Goal: Task Accomplishment & Management: Complete application form

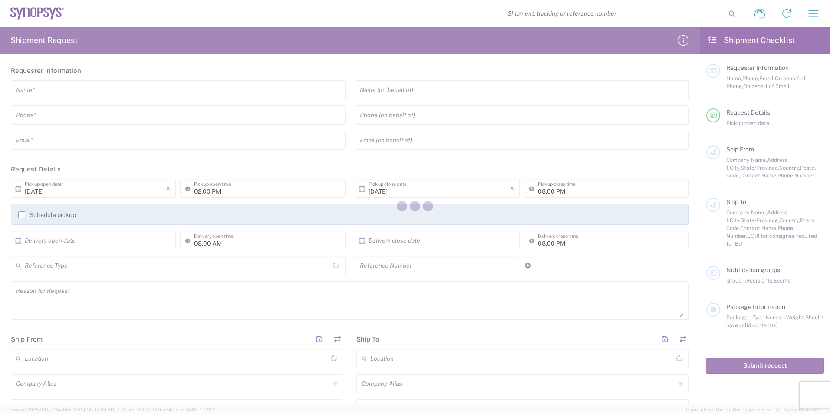
type input "[GEOGRAPHIC_DATA]"
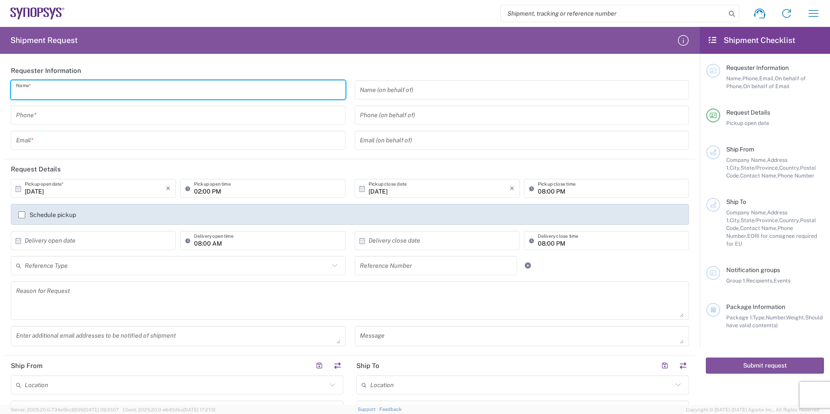
click at [82, 93] on input "text" at bounding box center [178, 90] width 324 height 15
type input "[PERSON_NAME]"
type input "9495216200"
type input "[PERSON_NAME][EMAIL_ADDRESS][PERSON_NAME][DOMAIN_NAME]"
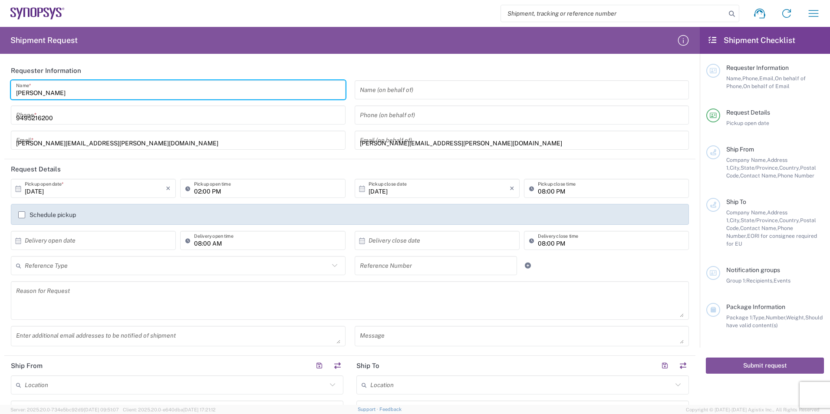
type input "EUROFINS EAG LABORATORIE"
type input "EAG Laboratories"
type input "15 [PERSON_NAME]"
type input "Irvine"
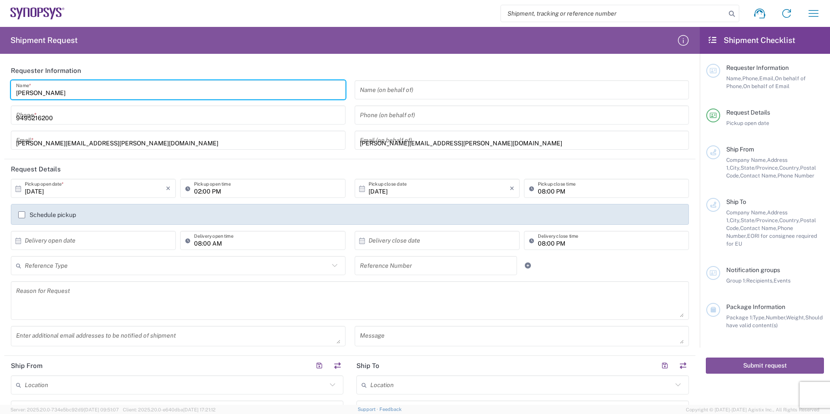
type input "[US_STATE]"
type input "92618"
type input "9495216200"
type input "[PERSON_NAME][EMAIL_ADDRESS][PERSON_NAME][DOMAIN_NAME]"
type input "SNPS [GEOGRAPHIC_DATA] UNIP. LDA. 2"
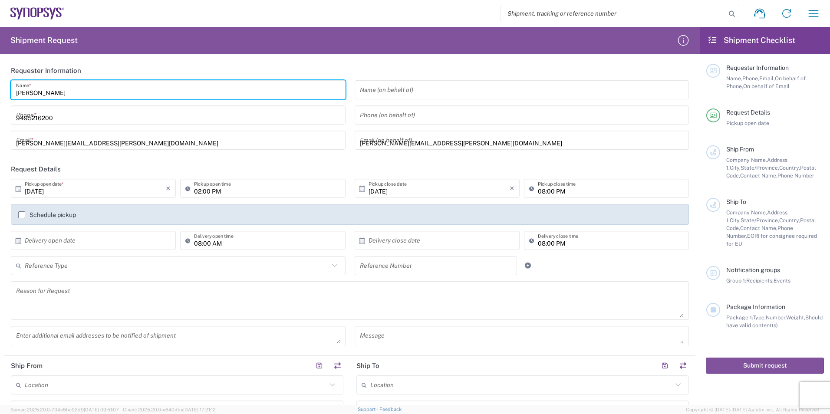
type input "SNPS [GEOGRAPHIC_DATA] UNIP. LDA."
type input "[GEOGRAPHIC_DATA] EDIFICIO 4 PISO 2"
type input "[GEOGRAPHIC_DATA]"
type input "2740-267"
type input "351210440240"
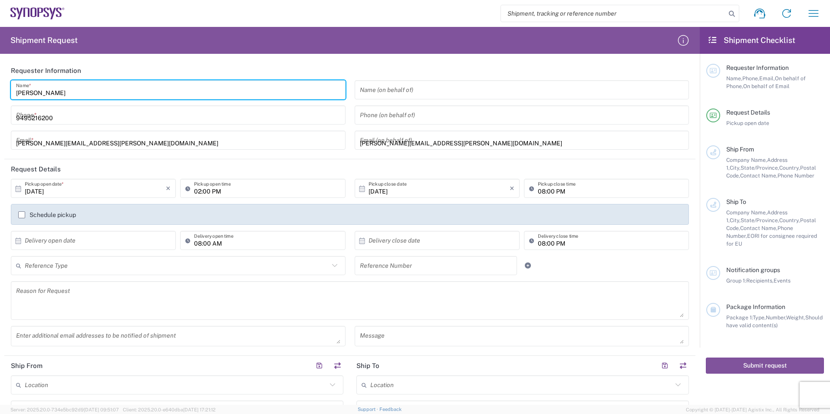
type input "[PERSON_NAME][EMAIL_ADDRESS][PERSON_NAME][DOMAIN_NAME]"
click at [73, 265] on input "text" at bounding box center [177, 265] width 304 height 15
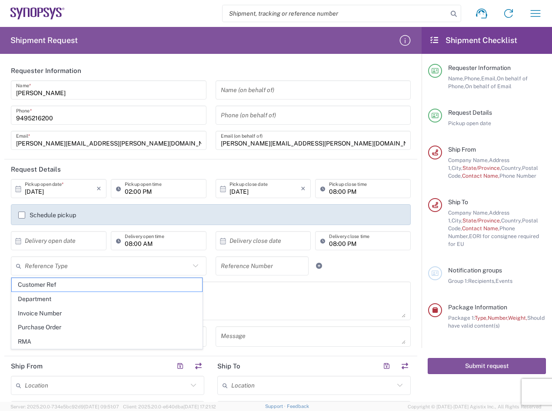
click at [81, 266] on input "text" at bounding box center [107, 265] width 165 height 15
drag, startPoint x: 76, startPoint y: 287, endPoint x: 282, endPoint y: 279, distance: 205.6
click at [77, 287] on span "Customer Ref" at bounding box center [107, 284] width 190 height 13
type input "Customer Ref"
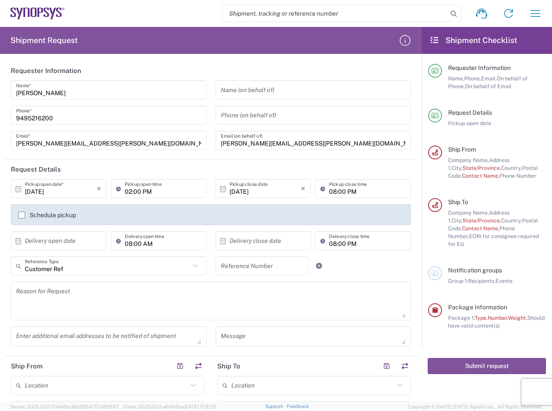
click at [261, 262] on input "text" at bounding box center [262, 265] width 83 height 15
paste input "M0QYY266"
click at [274, 269] on input "M0QYY266" at bounding box center [262, 265] width 83 height 15
paste input "4800025084"
click at [215, 295] on textarea at bounding box center [210, 300] width 389 height 33
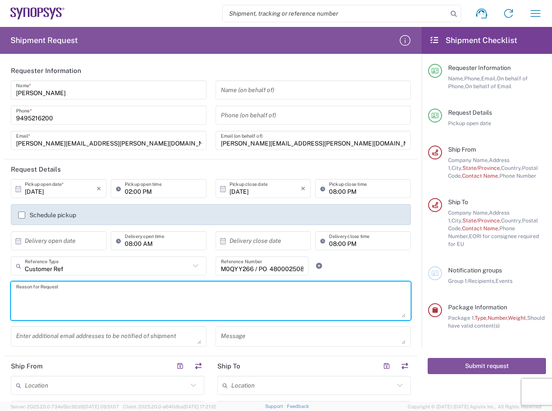
click at [267, 268] on input "M0QYY266 / PO 4800025084" at bounding box center [262, 265] width 83 height 15
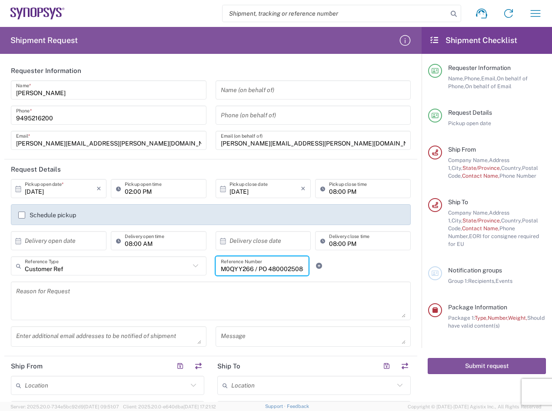
type input "M0QYY266 / PO 4800025084"
click at [208, 286] on textarea at bounding box center [210, 300] width 389 height 33
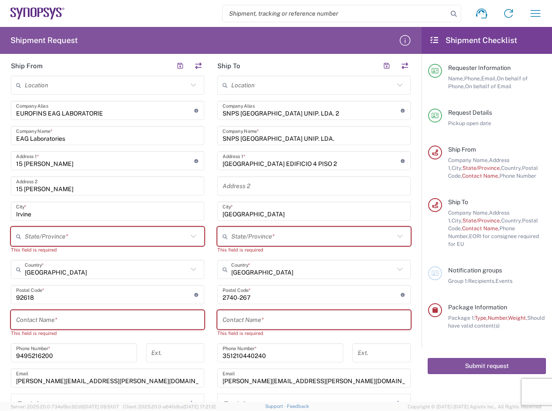
scroll to position [304, 0]
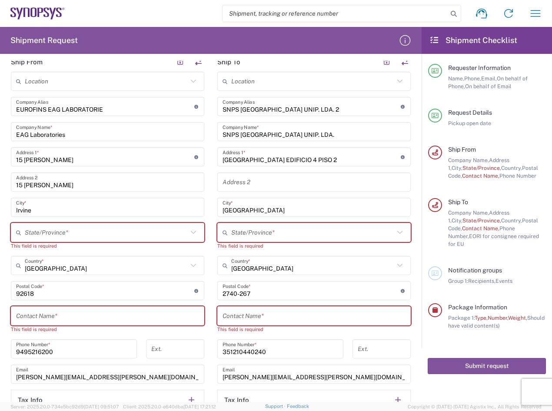
click at [70, 235] on input "text" at bounding box center [106, 232] width 163 height 15
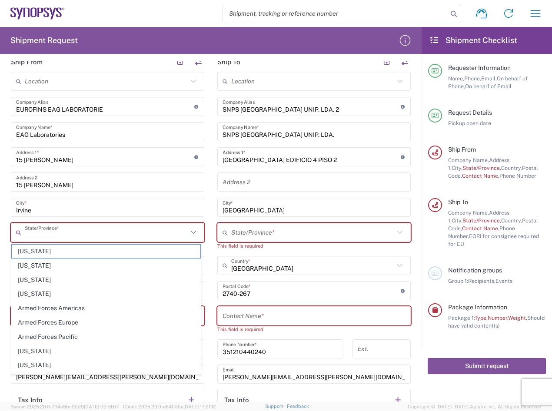
type input "[US_STATE]"
click at [238, 231] on input "text" at bounding box center [312, 232] width 163 height 15
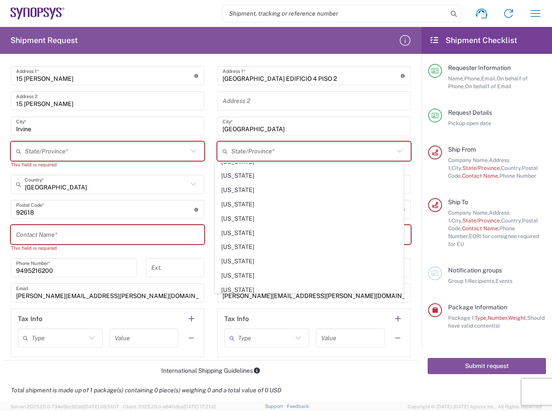
scroll to position [434, 0]
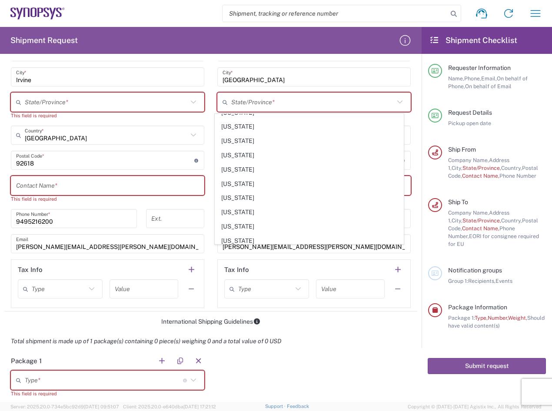
click at [317, 347] on div "Total shipment is made up of 1 package(s) containing 0 piece(s) weighing 0 and …" at bounding box center [211, 341] width 422 height 20
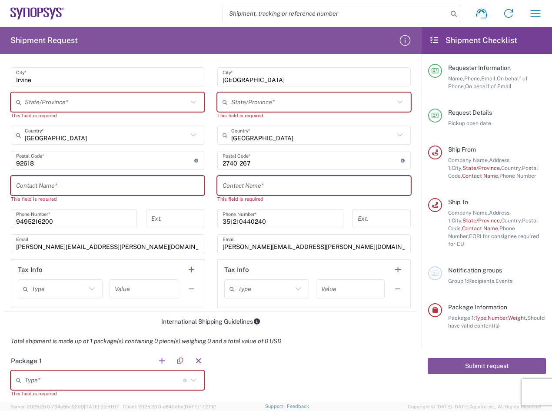
click at [265, 181] on input "text" at bounding box center [313, 185] width 183 height 15
paste input "[PERSON_NAME]"
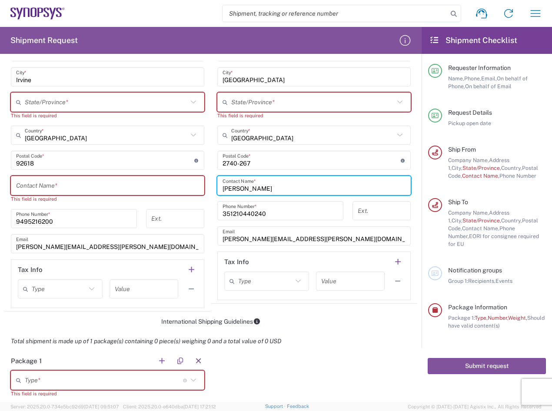
type input "[PERSON_NAME]"
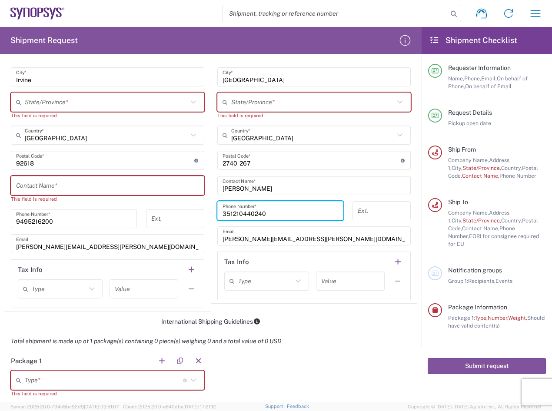
click at [272, 209] on input "351210440240" at bounding box center [280, 210] width 116 height 15
click at [282, 185] on input "[PERSON_NAME]" at bounding box center [313, 185] width 183 height 15
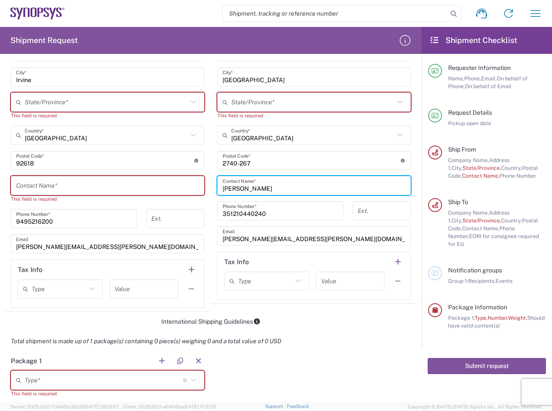
click at [281, 214] on input "351210440240" at bounding box center [280, 210] width 116 height 15
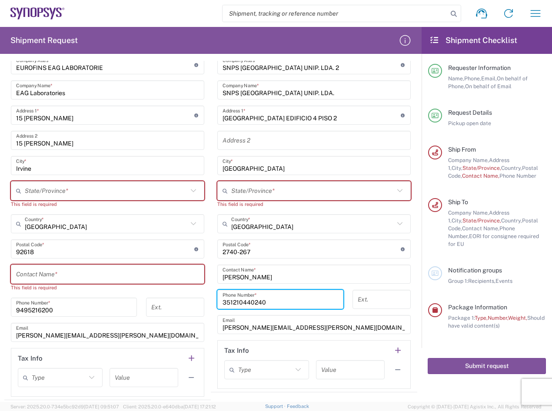
scroll to position [217, 0]
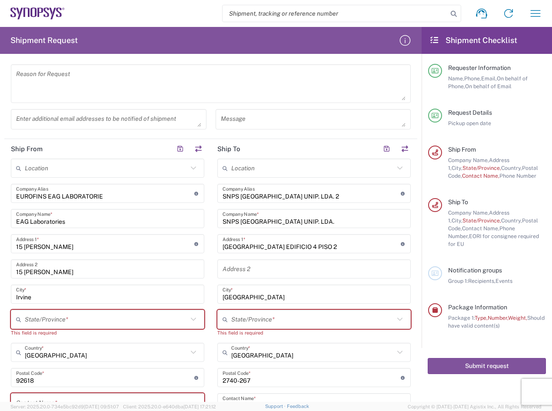
click at [310, 321] on input "text" at bounding box center [312, 319] width 163 height 15
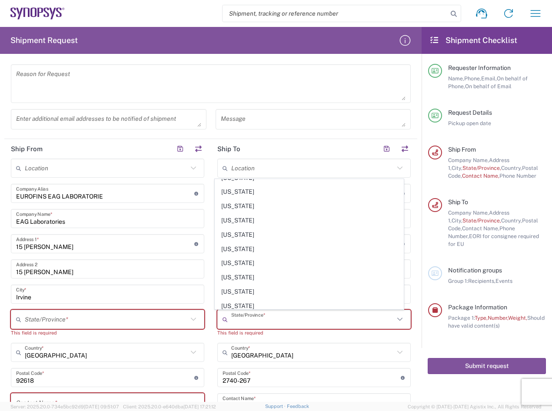
scroll to position [0, 0]
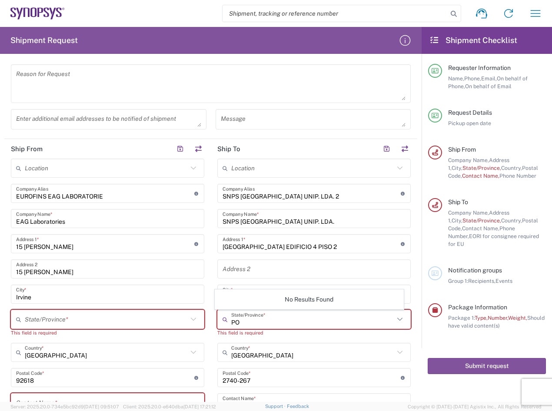
type input "P"
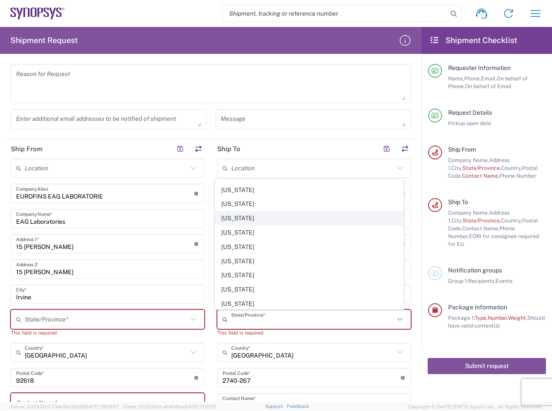
scroll to position [668, 0]
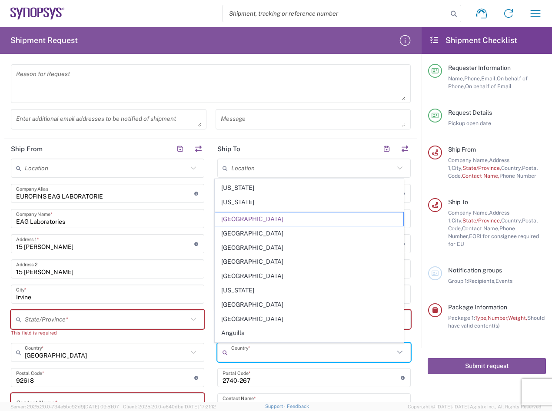
click at [314, 345] on input "text" at bounding box center [312, 352] width 163 height 15
click at [360, 120] on textarea at bounding box center [313, 119] width 185 height 15
type input "[GEOGRAPHIC_DATA]"
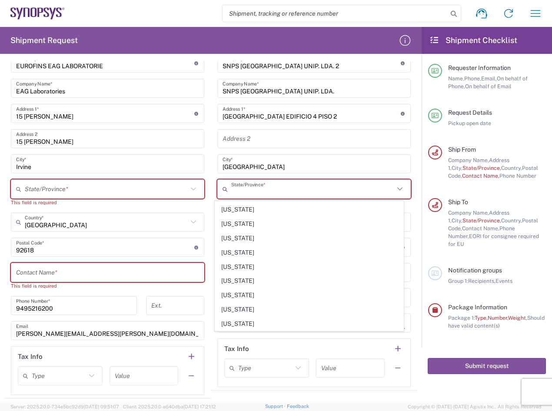
scroll to position [0, 0]
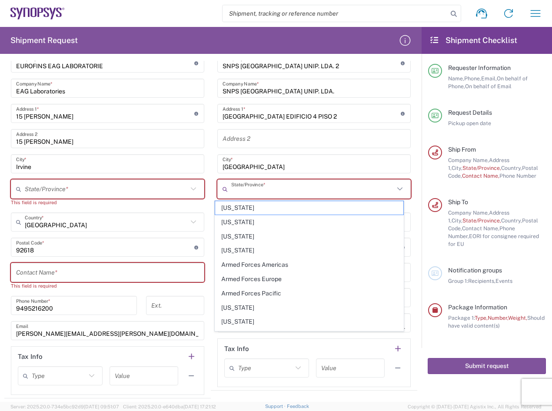
click at [243, 189] on input "text" at bounding box center [312, 189] width 163 height 15
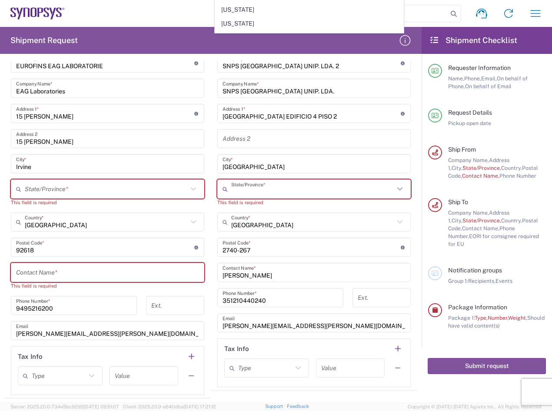
scroll to position [645, 0]
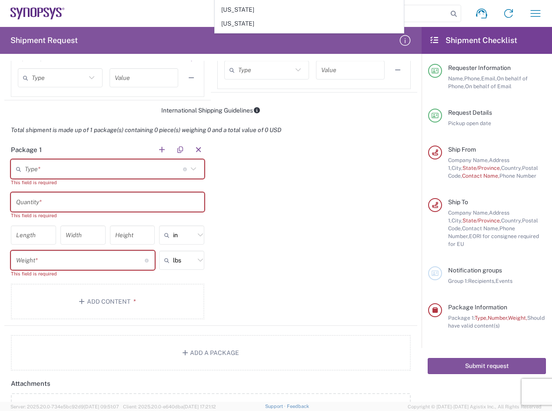
click at [278, 162] on div "Package 1 Type * Material used to package goods Bale(s) Basket(s) Bolt(s) Bottl…" at bounding box center [210, 233] width 413 height 186
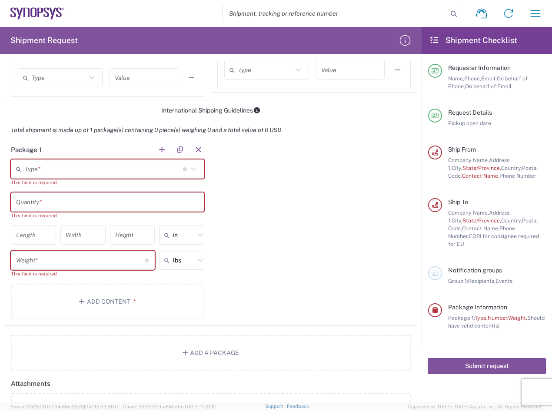
scroll to position [385, 0]
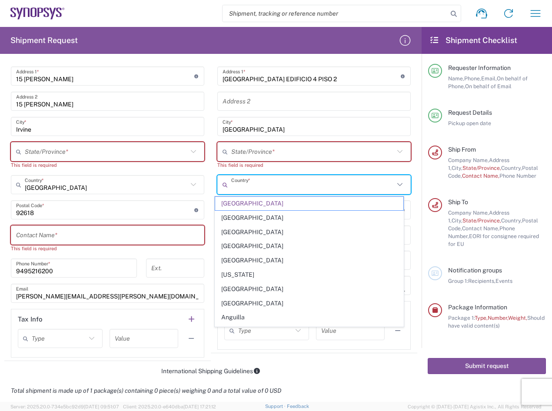
click at [275, 189] on input "text" at bounding box center [312, 184] width 163 height 15
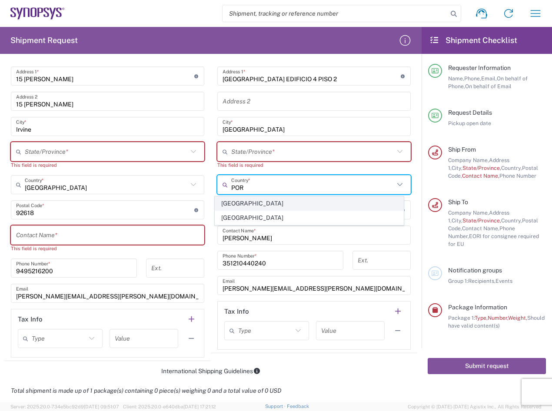
click at [262, 200] on span "[GEOGRAPHIC_DATA]" at bounding box center [309, 203] width 189 height 13
type input "[GEOGRAPHIC_DATA]"
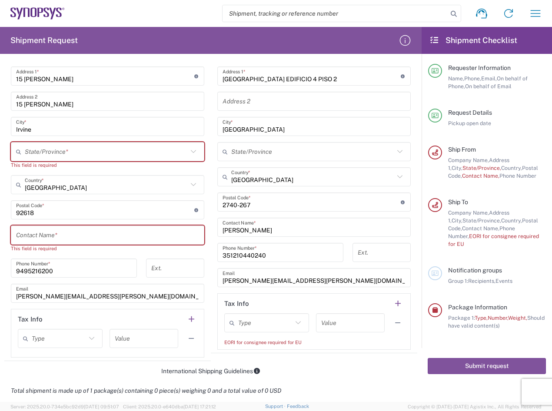
click at [59, 152] on input "text" at bounding box center [106, 151] width 163 height 15
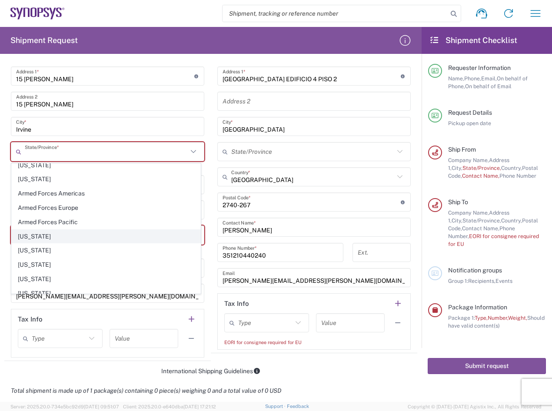
scroll to position [43, 0]
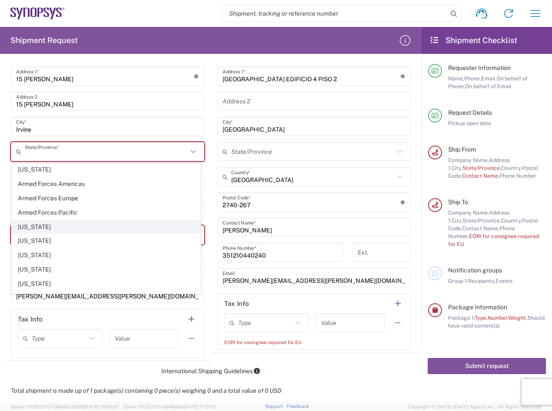
click at [61, 228] on span "[US_STATE]" at bounding box center [106, 226] width 189 height 13
type input "[US_STATE]"
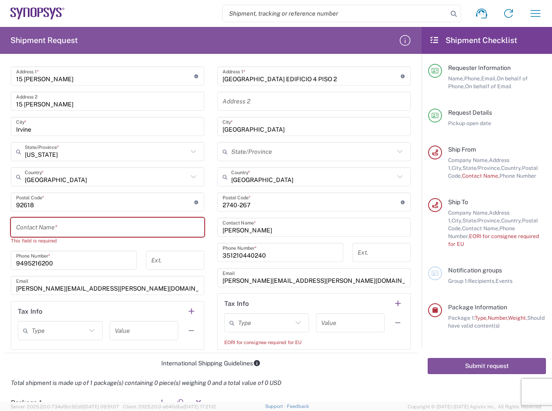
click at [59, 225] on input "text" at bounding box center [107, 227] width 183 height 15
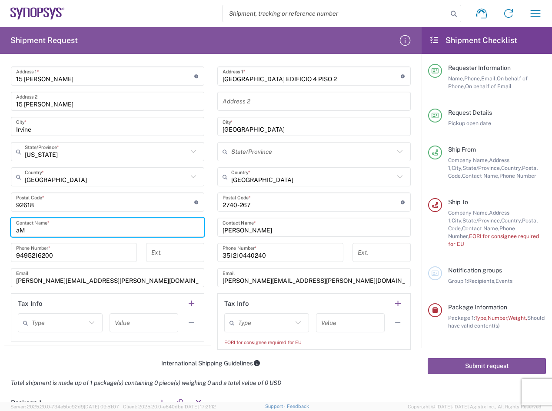
type input "a"
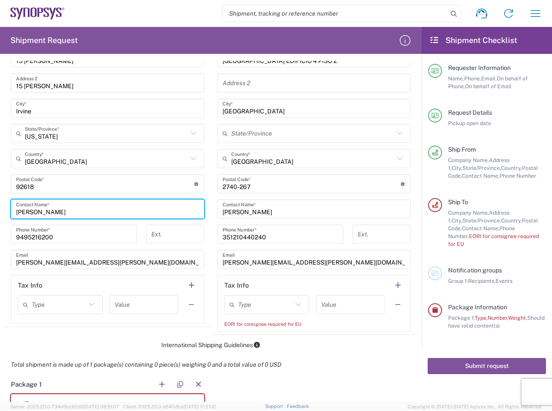
scroll to position [472, 0]
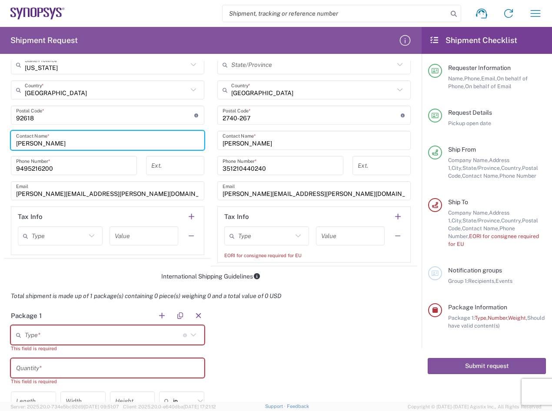
type input "[PERSON_NAME]"
click at [252, 232] on input "text" at bounding box center [265, 235] width 54 height 15
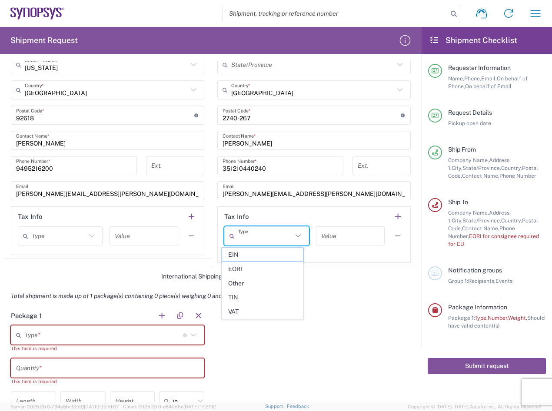
click at [354, 318] on div "Package 1 Type * Material used to package goods Bale(s) Basket(s) Bolt(s) Bottl…" at bounding box center [210, 399] width 413 height 186
click at [285, 229] on input "text" at bounding box center [265, 235] width 54 height 15
click at [248, 270] on span "EORI" at bounding box center [262, 268] width 81 height 13
type input "EORI"
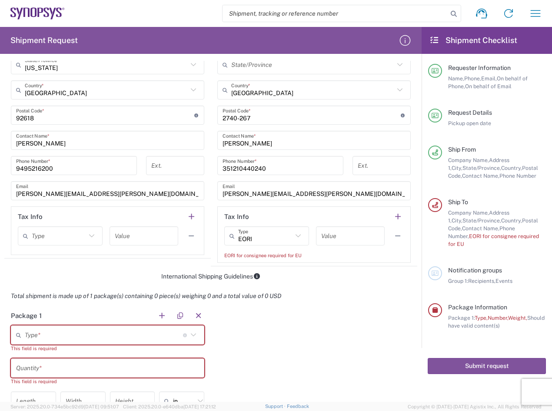
click at [344, 238] on input "text" at bounding box center [350, 235] width 58 height 15
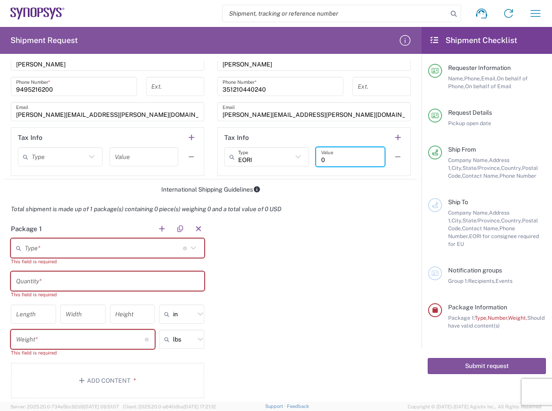
scroll to position [559, 0]
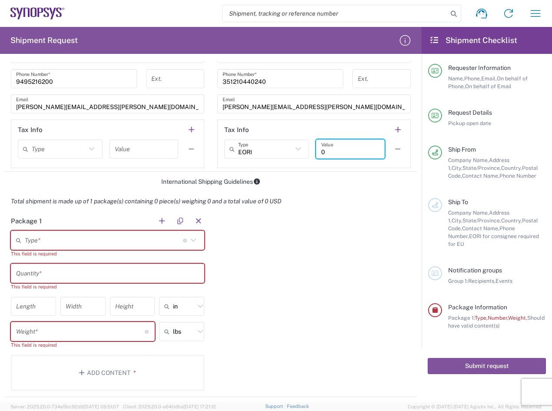
type input "0"
click at [67, 234] on input "text" at bounding box center [104, 240] width 158 height 15
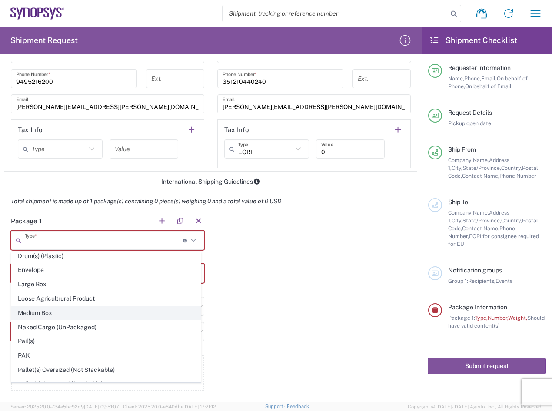
scroll to position [261, 0]
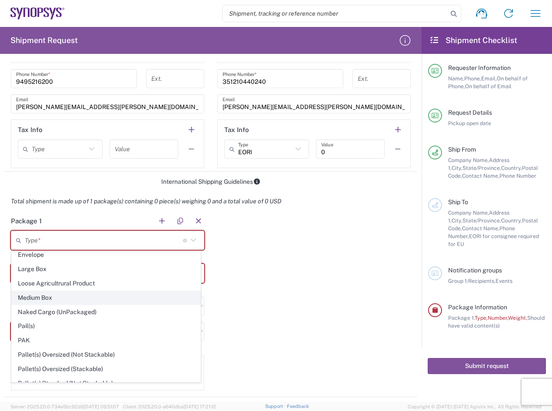
click at [84, 300] on span "Medium Box" at bounding box center [106, 297] width 189 height 13
type input "Medium Box"
type input "13"
type input "11.5"
type input "2.5"
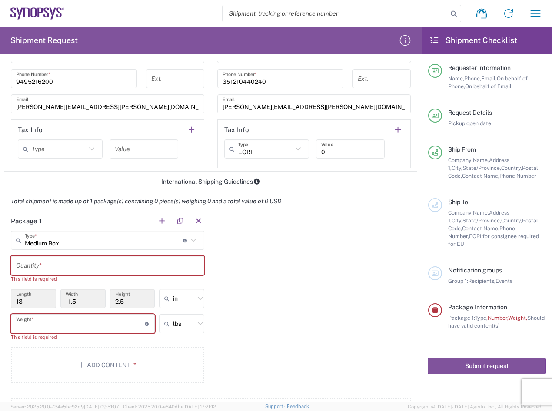
click at [106, 323] on input "number" at bounding box center [80, 323] width 129 height 15
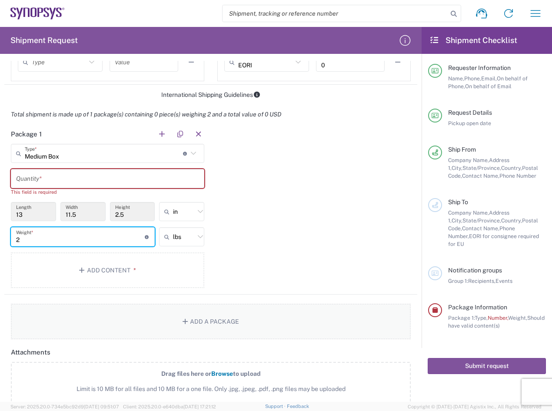
scroll to position [776, 0]
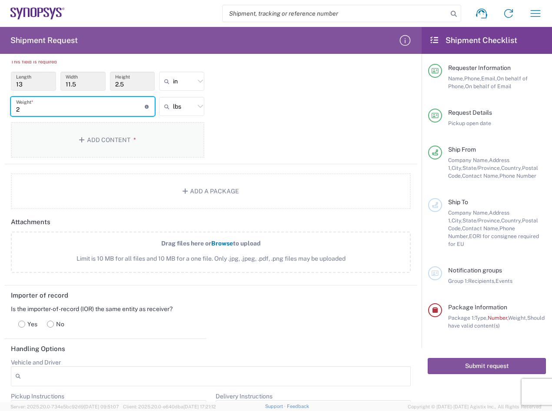
type input "2"
click at [122, 147] on button "Add Content *" at bounding box center [107, 140] width 193 height 36
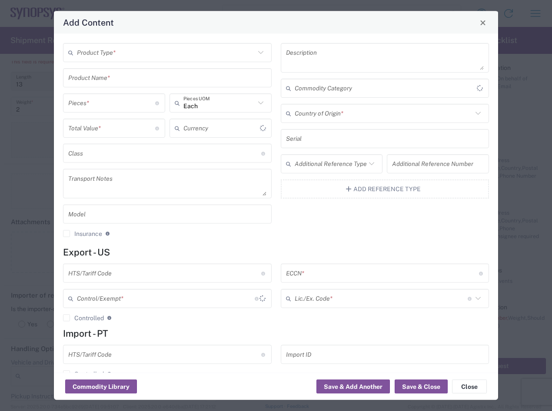
type input "US Dollar"
click at [126, 53] on input "text" at bounding box center [166, 52] width 178 height 15
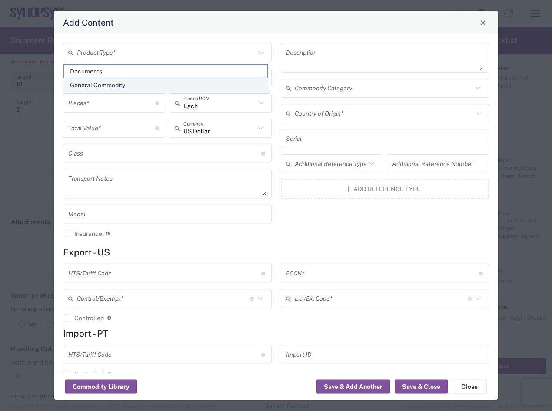
click at [155, 85] on span "General Commodity" at bounding box center [165, 85] width 203 height 13
type input "General Commodity"
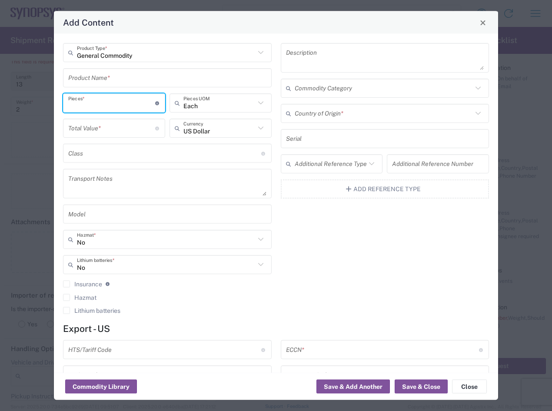
click at [103, 103] on input "number" at bounding box center [111, 102] width 87 height 15
click at [103, 81] on input "text" at bounding box center [167, 77] width 198 height 15
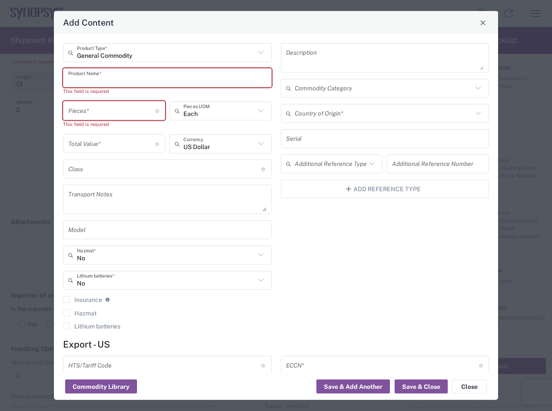
click at [103, 81] on input "text" at bounding box center [167, 77] width 198 height 15
paste input "M0QYY266"
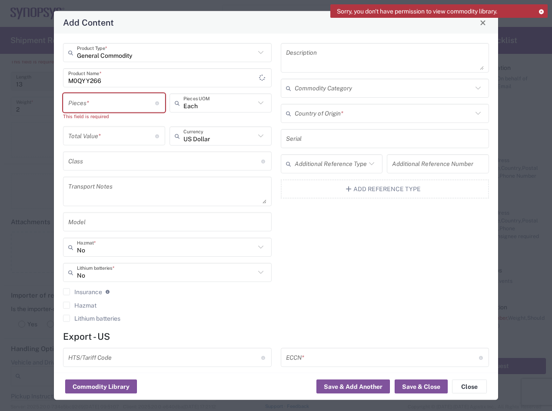
drag, startPoint x: 128, startPoint y: 90, endPoint x: 124, endPoint y: 83, distance: 8.0
click at [128, 90] on div "General Commodity Product Type * M0QYY266 Product Name * Pieces * Number of pie…" at bounding box center [168, 185] width 218 height 285
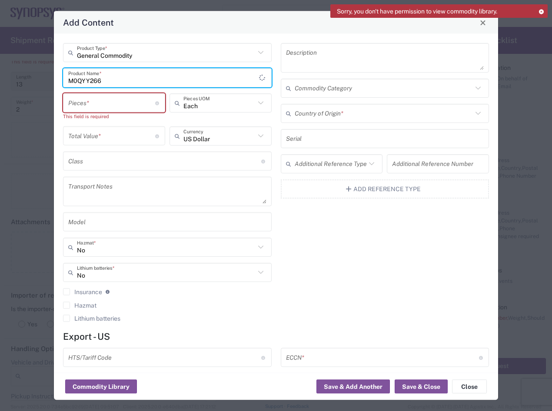
click at [124, 83] on input "M0QYY266" at bounding box center [163, 77] width 191 height 15
paste input "4800025084"
click at [116, 79] on input "M0QYY266 / PO 4800025084" at bounding box center [163, 77] width 191 height 15
type input "M0QYY266 / PO 4800025084"
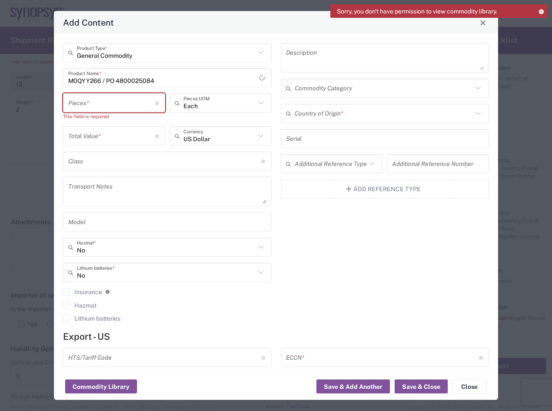
click at [133, 99] on input "number" at bounding box center [111, 102] width 87 height 15
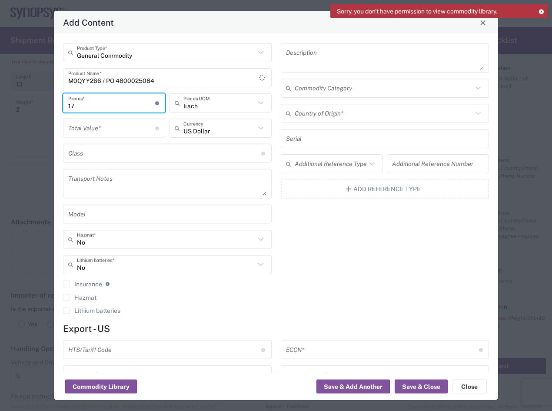
type input "17"
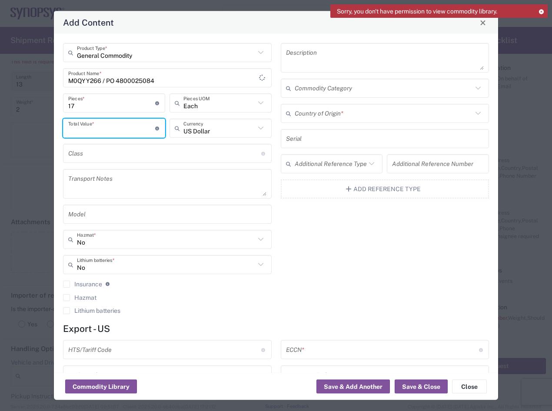
click at [139, 129] on input "number" at bounding box center [111, 127] width 87 height 15
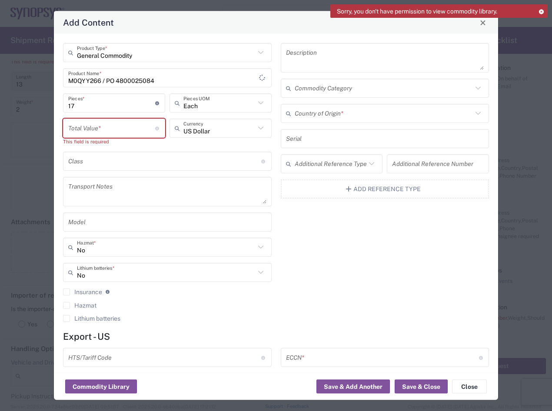
click at [124, 132] on input "number" at bounding box center [111, 127] width 87 height 15
paste input "14451.74"
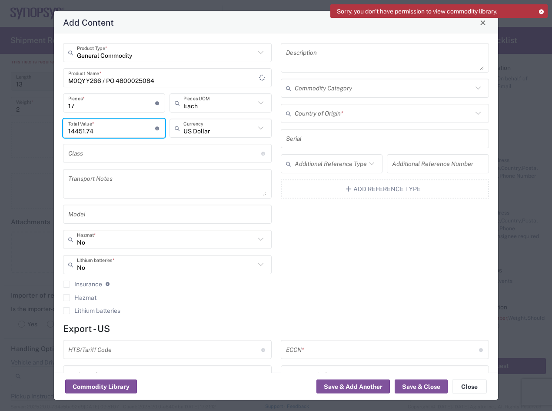
type input "14451.74"
click at [175, 272] on div "No Lithium batteries *" at bounding box center [167, 264] width 208 height 19
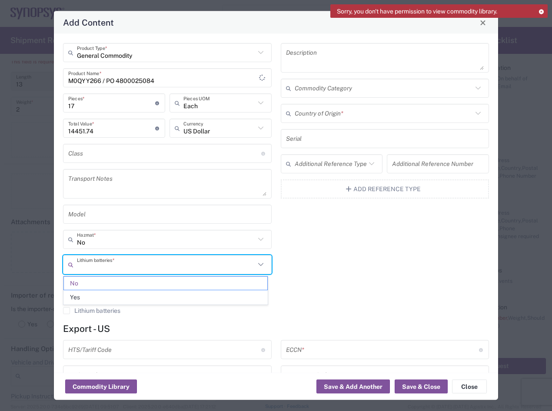
click at [348, 261] on div "Description Commodity Category Country of Origin * Serial Additional Reference …" at bounding box center [385, 181] width 218 height 277
type input "No"
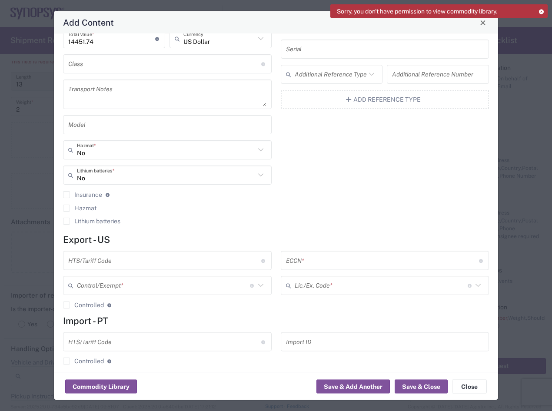
scroll to position [97, 0]
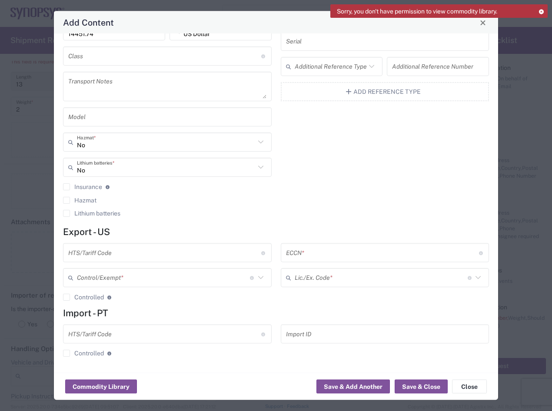
drag, startPoint x: 139, startPoint y: 244, endPoint x: 142, endPoint y: 255, distance: 12.1
click at [139, 244] on div "HTS/Tariff Code 10-digit U.S. import and export statistical classification syst…" at bounding box center [167, 252] width 208 height 19
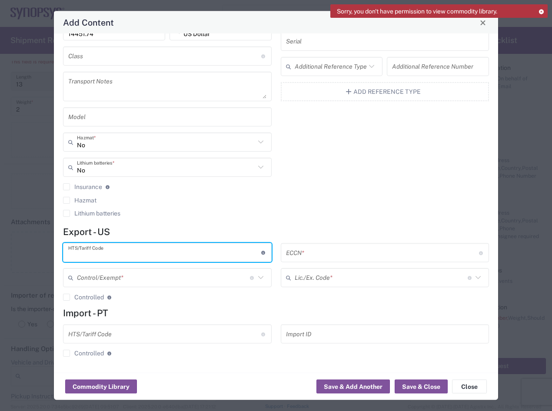
click at [142, 255] on input "text" at bounding box center [164, 252] width 193 height 15
paste input "8542.39.0010"
type input "8542.39.0010"
click at [179, 278] on input "text" at bounding box center [163, 277] width 173 height 15
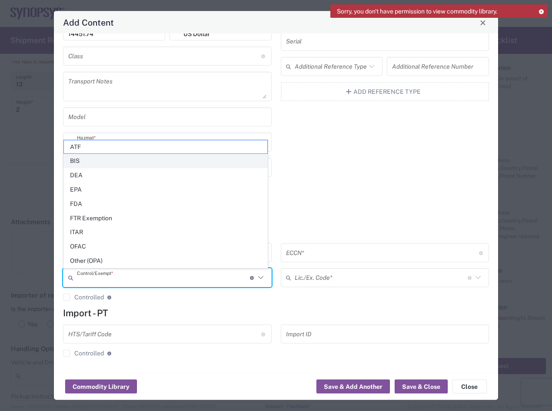
click at [99, 162] on span "BIS" at bounding box center [165, 160] width 203 height 13
type input "BIS"
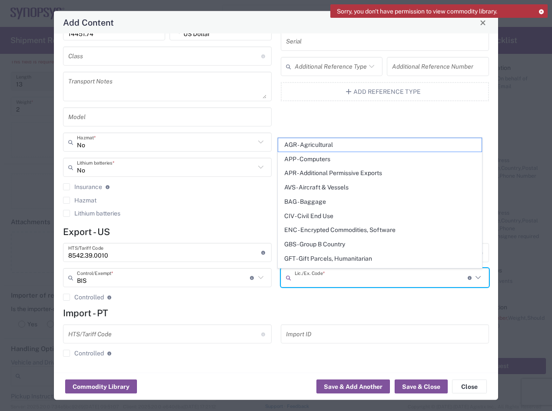
click at [377, 274] on input "text" at bounding box center [380, 277] width 173 height 15
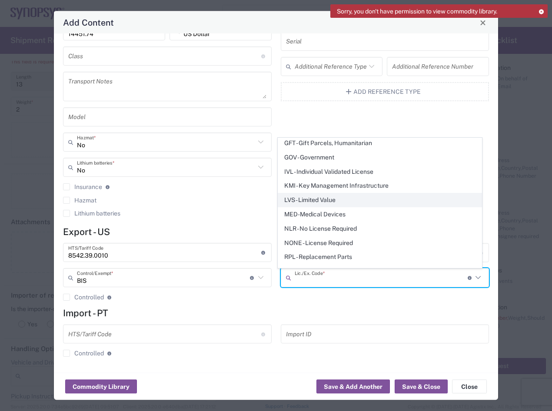
scroll to position [130, 0]
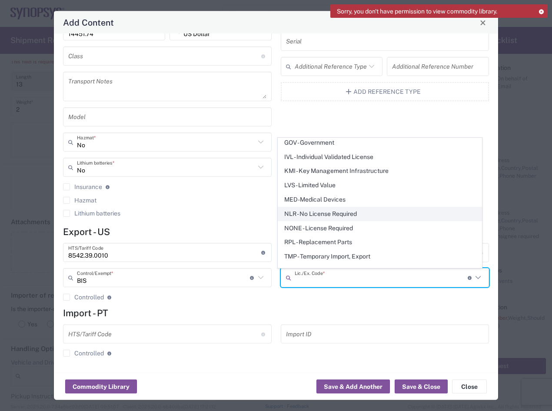
click at [333, 214] on span "NLR - No License Required" at bounding box center [379, 213] width 203 height 13
type input "NLR - No License Required"
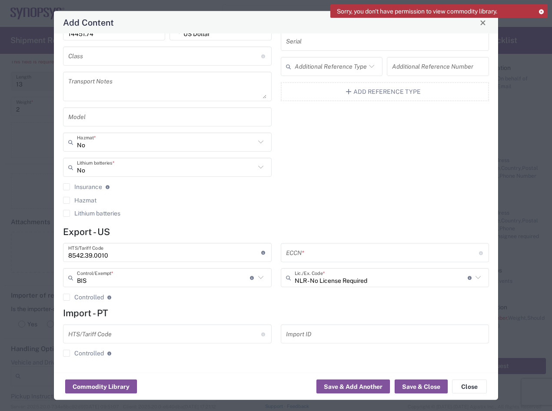
drag, startPoint x: 372, startPoint y: 248, endPoint x: 368, endPoint y: 250, distance: 4.5
click at [372, 248] on input "text" at bounding box center [382, 252] width 193 height 15
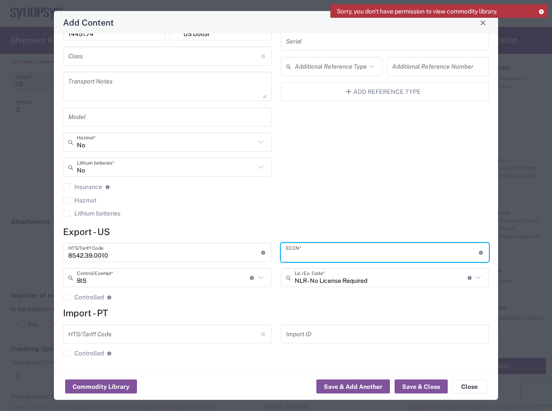
paste input "3A991"
type input "3A991"
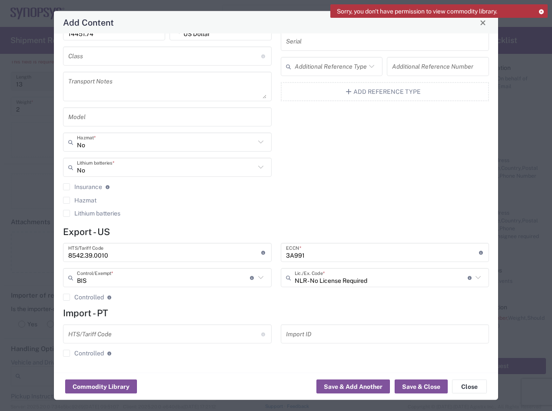
click at [366, 178] on div "Description Commodity Category Country of Origin * Serial Additional Reference …" at bounding box center [385, 84] width 218 height 277
click at [423, 386] on button "Save & Close" at bounding box center [420, 387] width 53 height 14
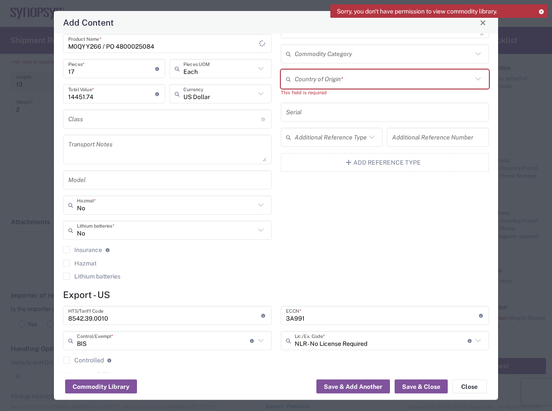
scroll to position [0, 0]
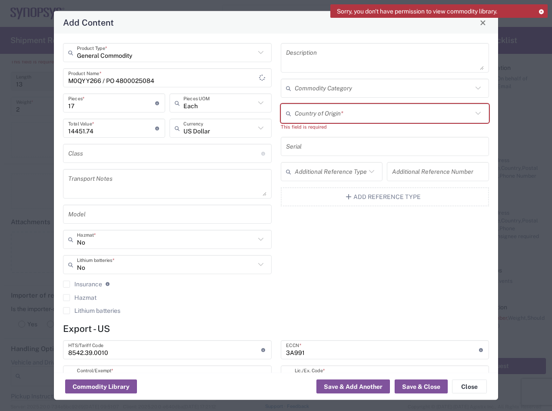
click at [323, 114] on input "text" at bounding box center [383, 113] width 178 height 15
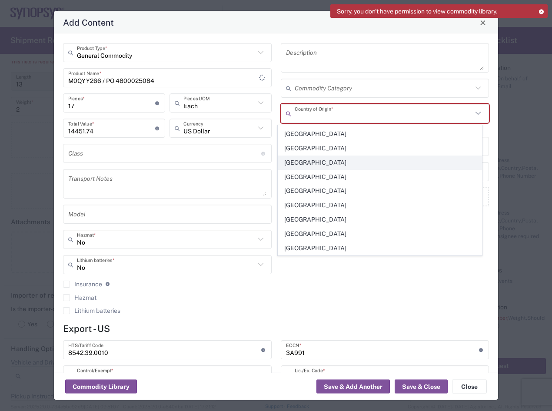
scroll to position [3330, 0]
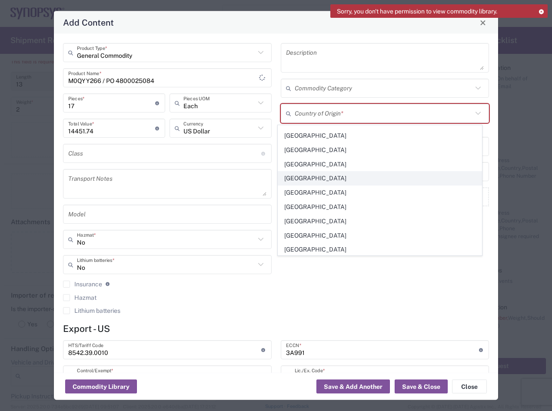
click at [321, 181] on span "[GEOGRAPHIC_DATA]" at bounding box center [379, 178] width 203 height 13
type input "[GEOGRAPHIC_DATA]"
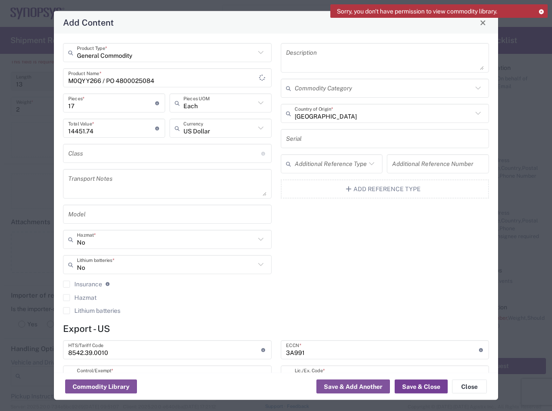
click at [419, 387] on button "Save & Close" at bounding box center [420, 387] width 53 height 14
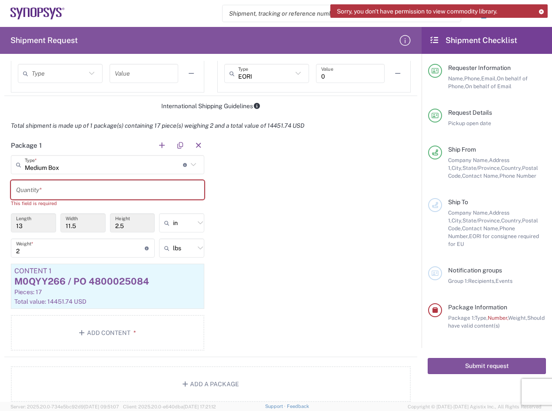
scroll to position [602, 0]
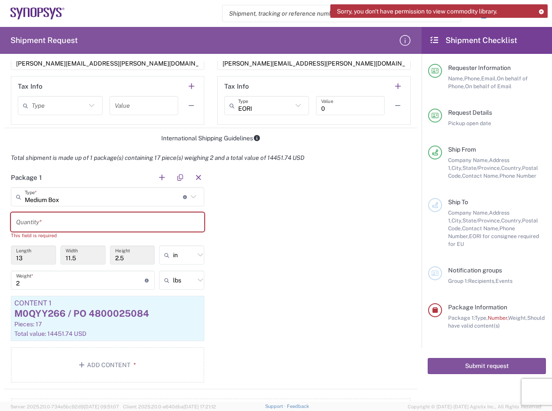
click at [106, 224] on input "text" at bounding box center [107, 222] width 183 height 15
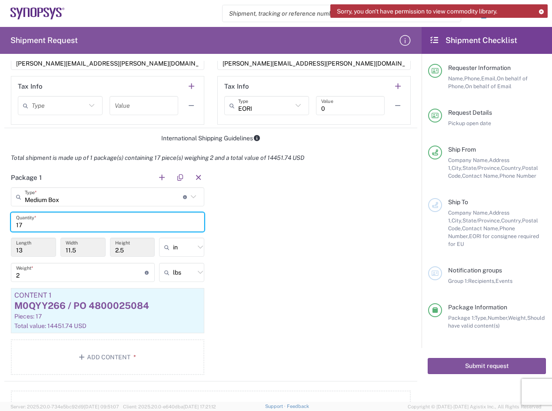
type input "17"
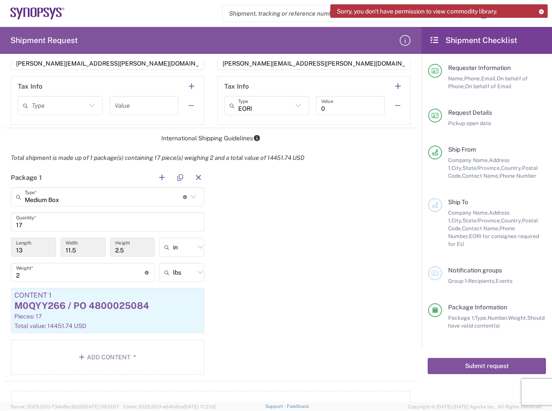
click at [282, 269] on div "Package 1 Medium Box Type * Material used to package goods Bale(s) Basket(s) Bo…" at bounding box center [210, 275] width 413 height 214
click at [69, 269] on input "2" at bounding box center [80, 272] width 129 height 15
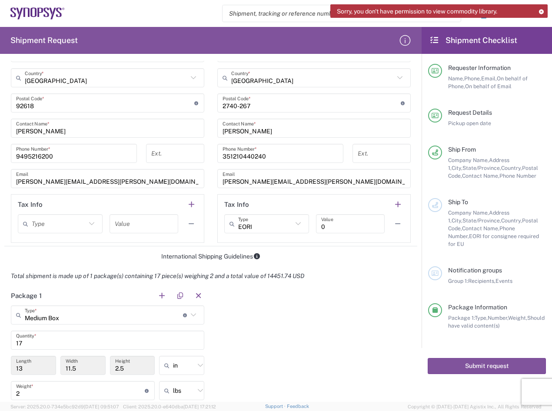
scroll to position [608, 0]
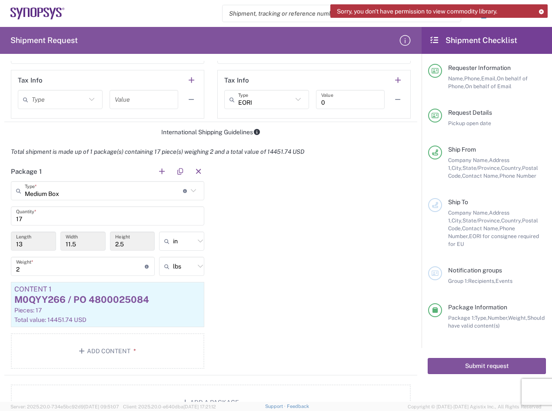
drag, startPoint x: 348, startPoint y: 274, endPoint x: 331, endPoint y: 276, distance: 16.6
click at [348, 274] on div "Package 1 Medium Box Type * Material used to package goods Bale(s) Basket(s) Bo…" at bounding box center [210, 269] width 413 height 214
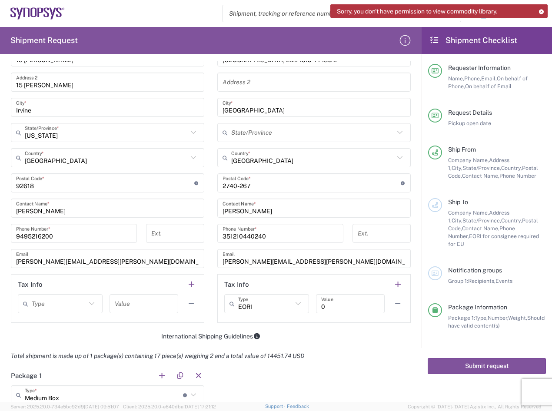
scroll to position [187, 0]
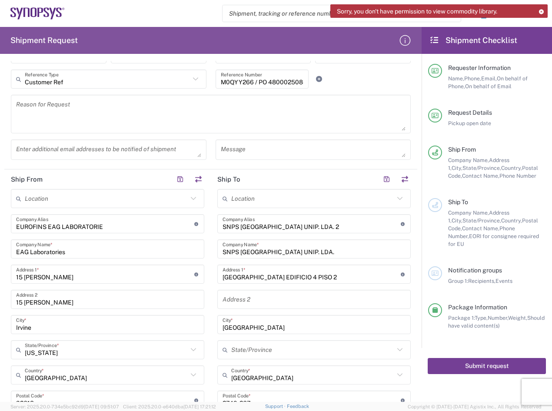
click at [486, 364] on button "Submit request" at bounding box center [486, 366] width 118 height 16
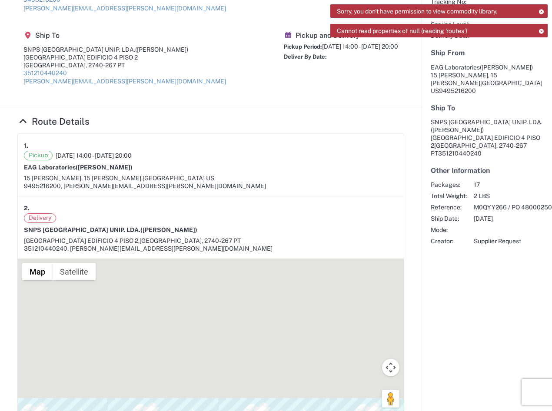
scroll to position [130, 0]
